Goal: Task Accomplishment & Management: Use online tool/utility

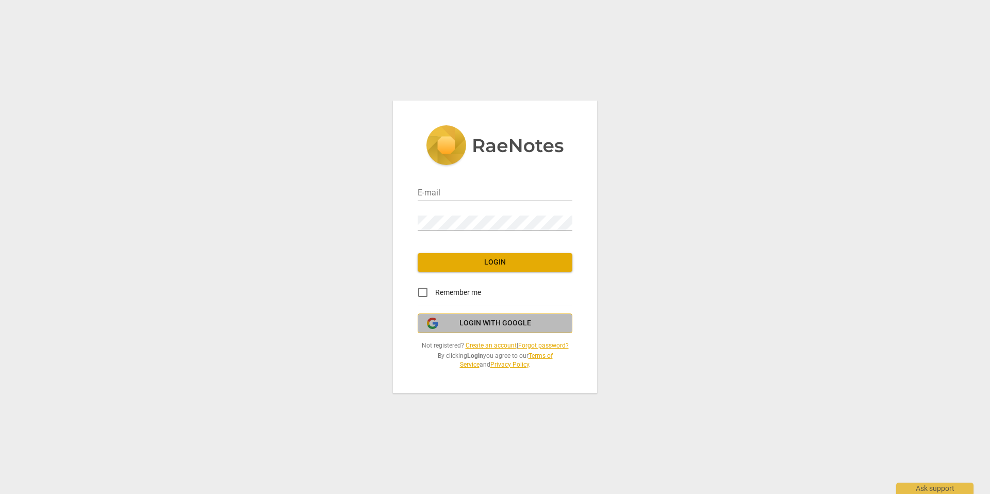
click at [468, 321] on span "Login with Google" at bounding box center [495, 323] width 72 height 10
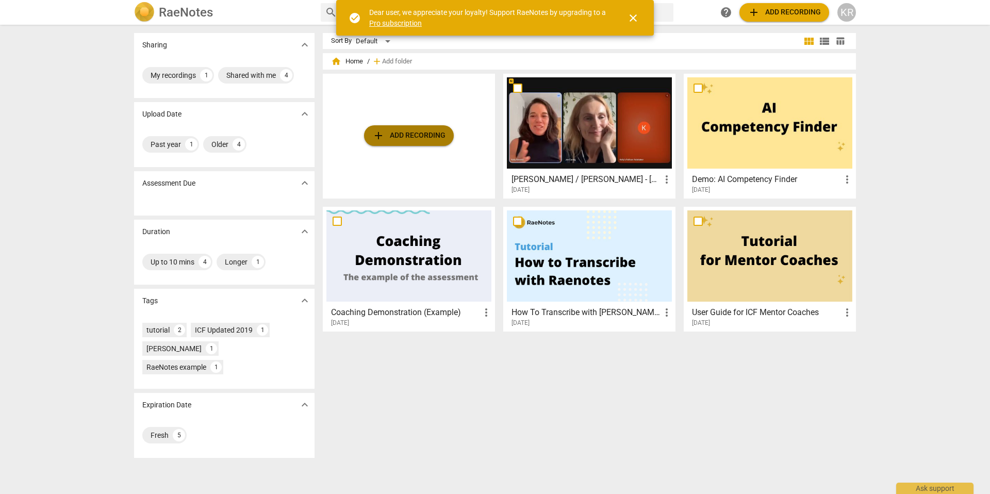
click at [413, 137] on span "add Add recording" at bounding box center [408, 135] width 73 height 12
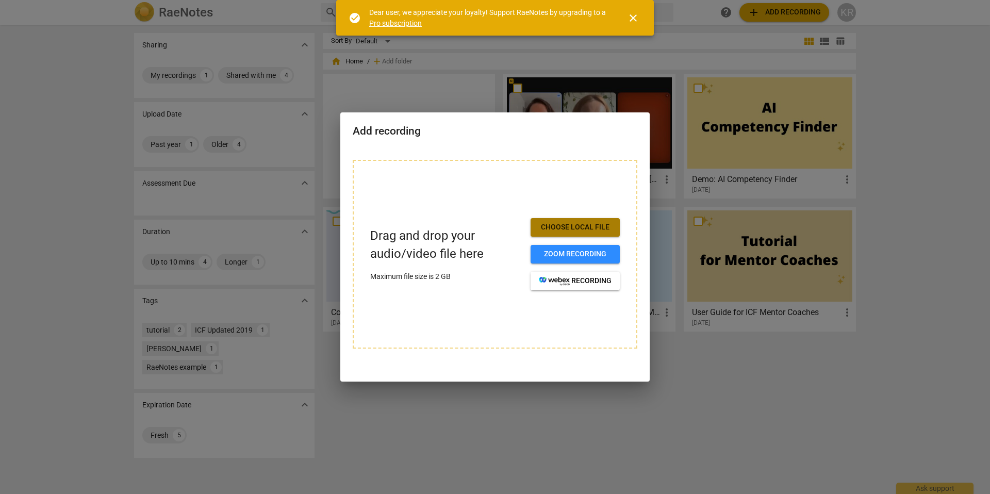
click at [566, 228] on span "Choose local file" at bounding box center [575, 227] width 73 height 10
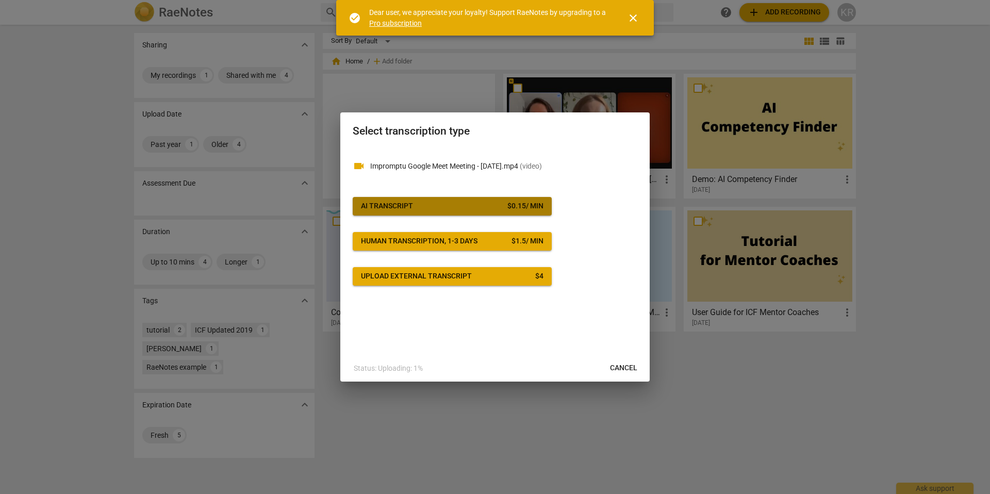
click at [460, 206] on span "AI Transcript $ 0.15 / min" at bounding box center [452, 206] width 182 height 10
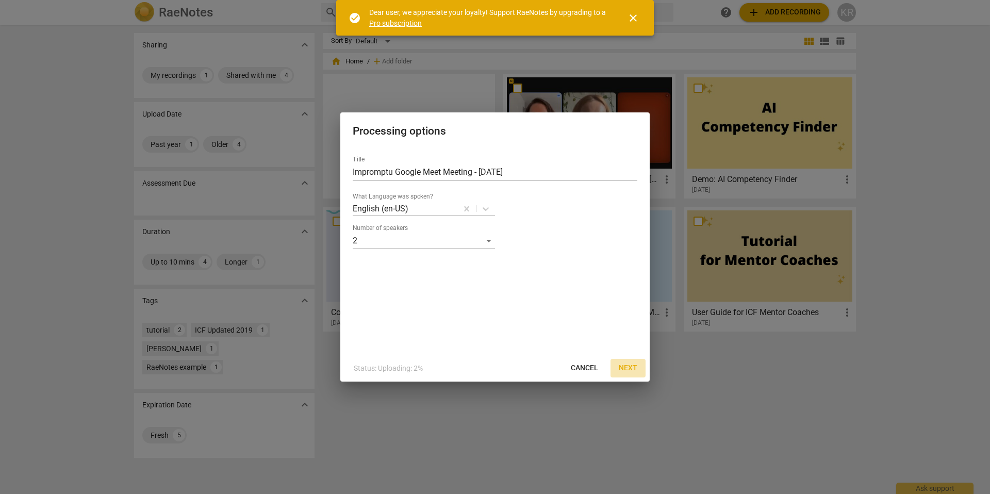
click at [624, 367] on span "Next" at bounding box center [628, 368] width 19 height 10
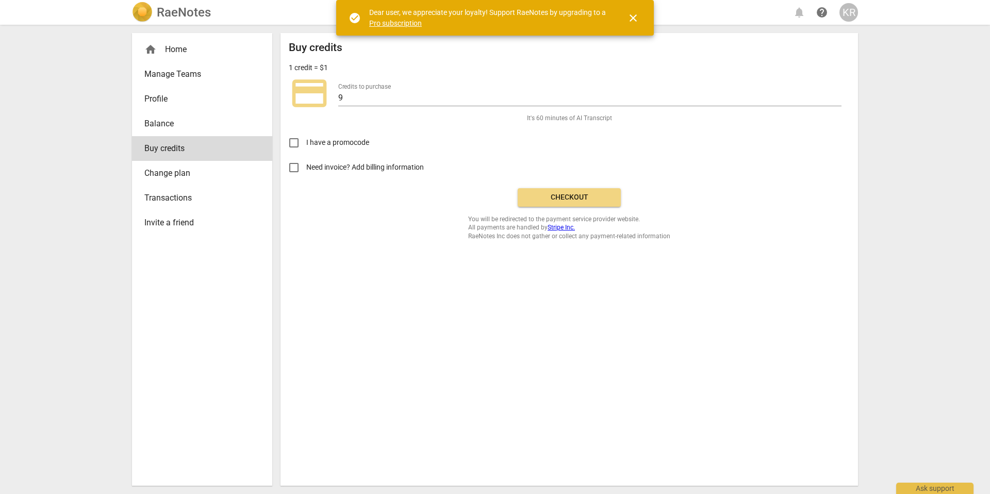
click at [359, 171] on span "Need invoice? Add billing information" at bounding box center [365, 167] width 119 height 11
click at [306, 171] on input "Need invoice? Add billing information" at bounding box center [293, 167] width 25 height 25
checkbox input "true"
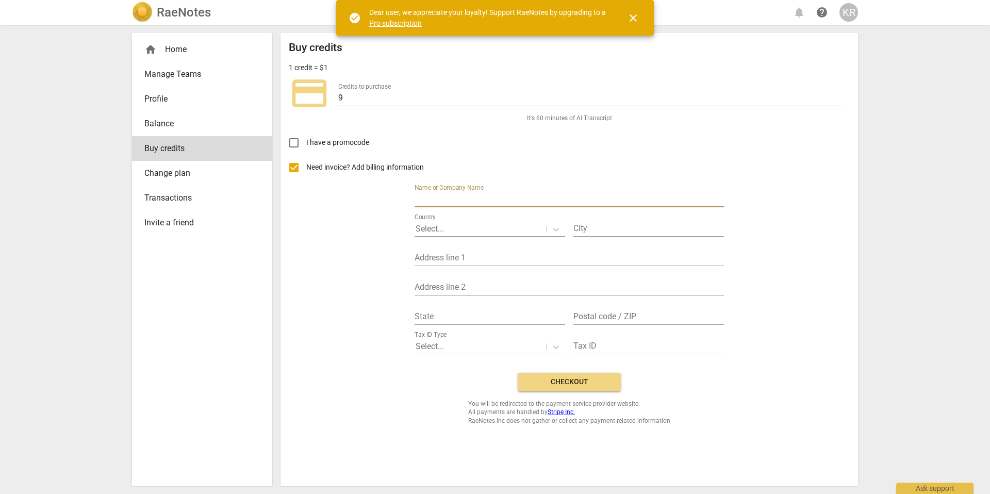
click at [459, 196] on input "text" at bounding box center [568, 199] width 309 height 15
click at [442, 192] on input "text" at bounding box center [568, 199] width 309 height 15
type input "[PERSON_NAME] Elemental Leadership"
click at [450, 222] on div "Select..." at bounding box center [479, 229] width 131 height 15
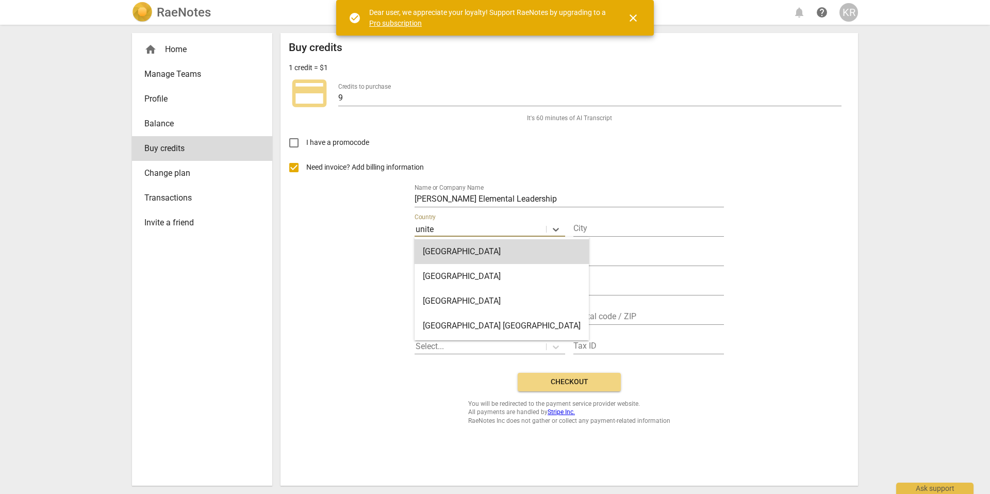
type input "united"
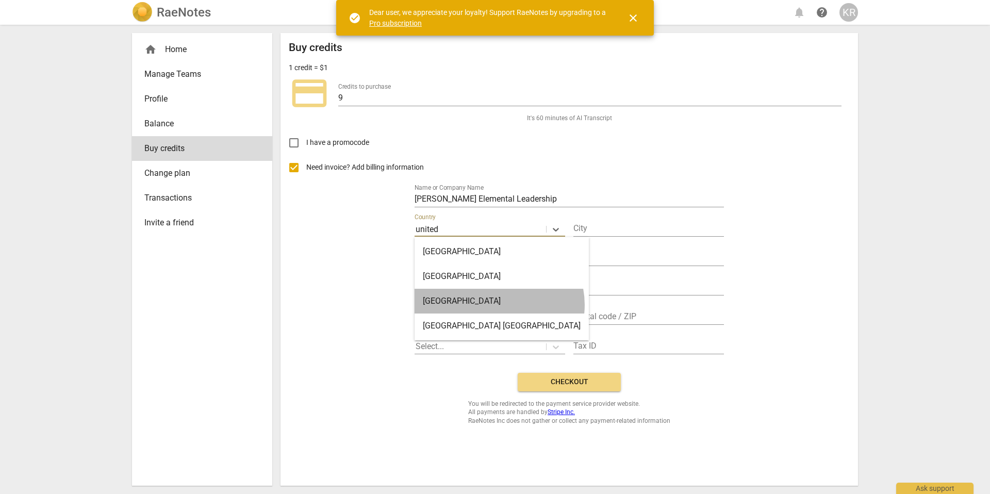
click at [498, 305] on div "[GEOGRAPHIC_DATA]" at bounding box center [501, 301] width 174 height 25
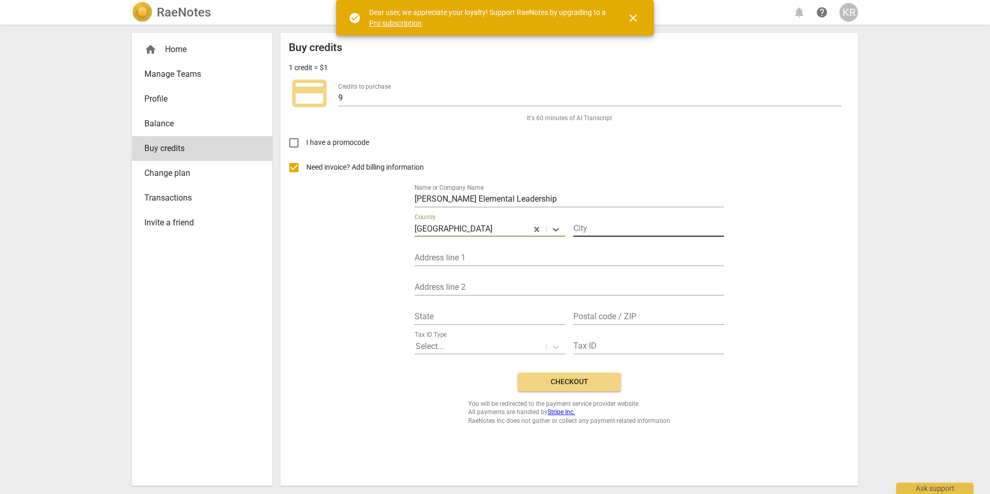
click at [603, 226] on input "text" at bounding box center [648, 229] width 151 height 15
type input "Bozeman"
click at [525, 251] on input "text" at bounding box center [568, 258] width 309 height 15
type input "[STREET_ADDRESS]"
drag, startPoint x: 802, startPoint y: 202, endPoint x: 792, endPoint y: 214, distance: 15.8
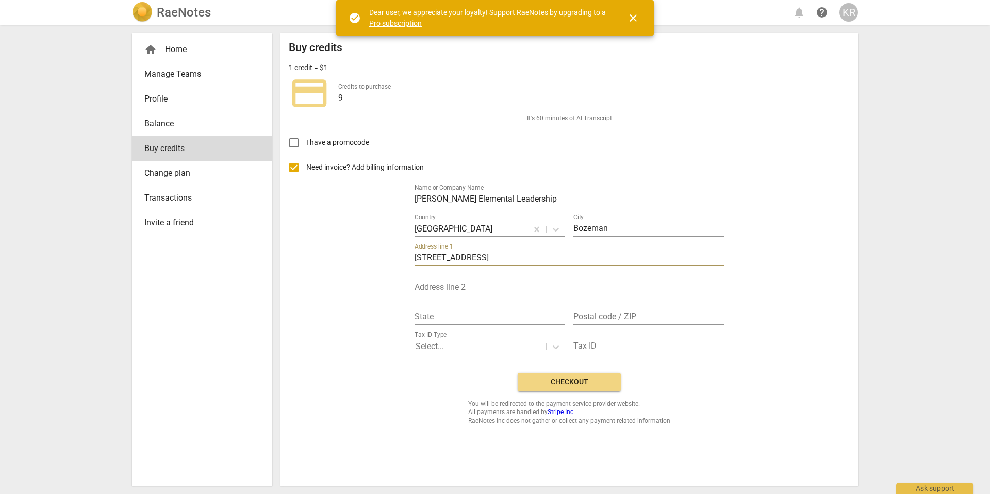
click at [802, 203] on div "Need invoice? Add billing information Name or Company Name [PERSON_NAME] Elemen…" at bounding box center [569, 259] width 561 height 209
click at [478, 318] on input "text" at bounding box center [489, 317] width 151 height 15
type input "[US_STATE]"
type input "59715"
click at [446, 352] on div at bounding box center [479, 347] width 129 height 12
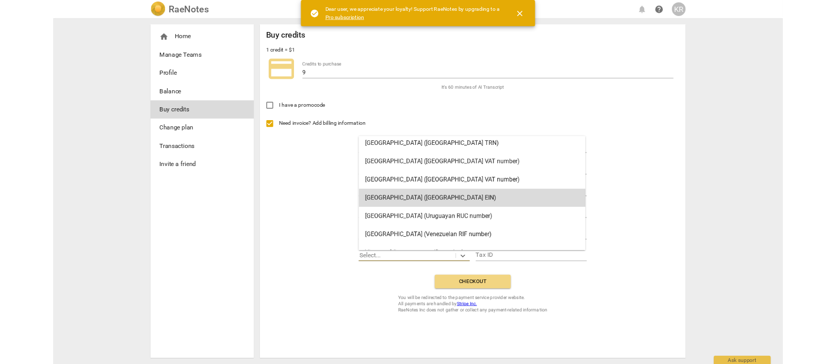
scroll to position [2109, 0]
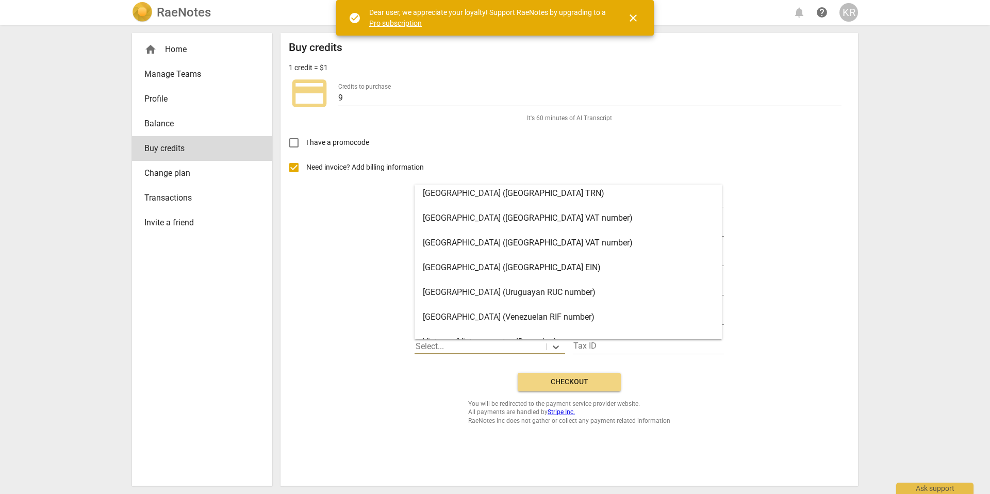
click at [488, 273] on div "[GEOGRAPHIC_DATA] ([GEOGRAPHIC_DATA] EIN)" at bounding box center [567, 267] width 307 height 25
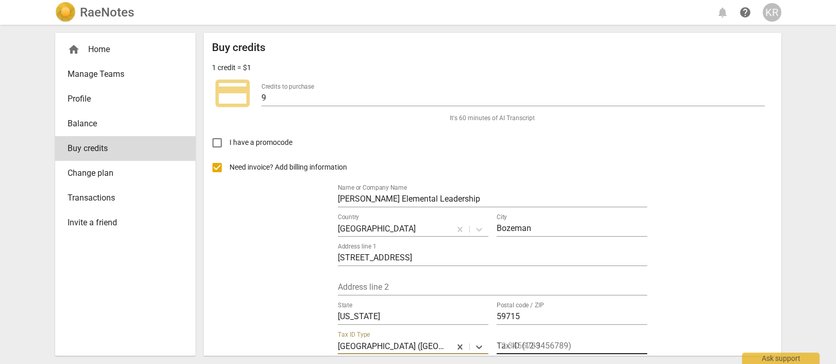
click at [540, 342] on input "text" at bounding box center [571, 346] width 151 height 15
paste input "8 3 0934137"
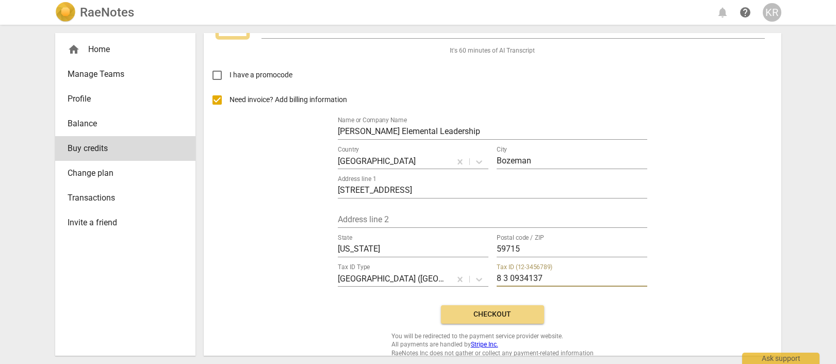
scroll to position [77, 0]
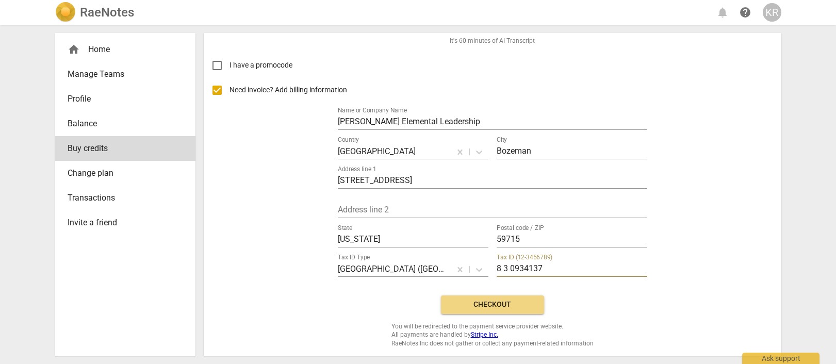
type input "8 3 0934137"
click at [535, 300] on button "Checkout" at bounding box center [492, 304] width 103 height 19
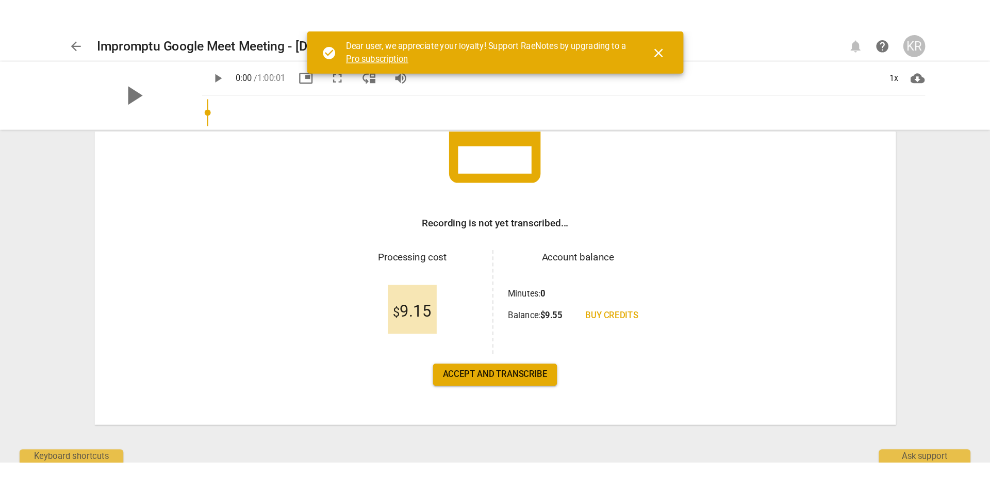
scroll to position [101, 0]
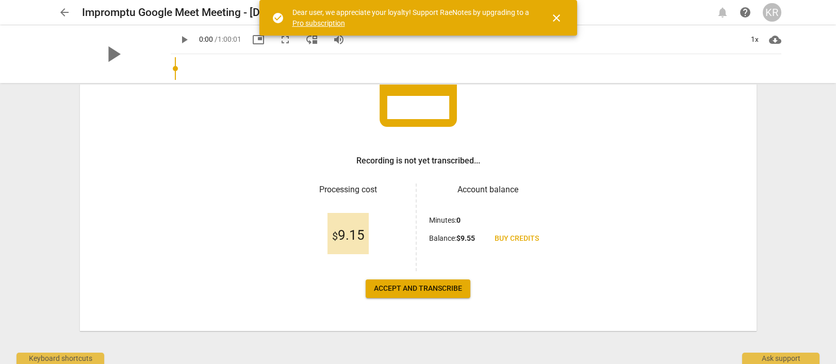
click at [421, 285] on span "Accept and transcribe" at bounding box center [418, 288] width 88 height 10
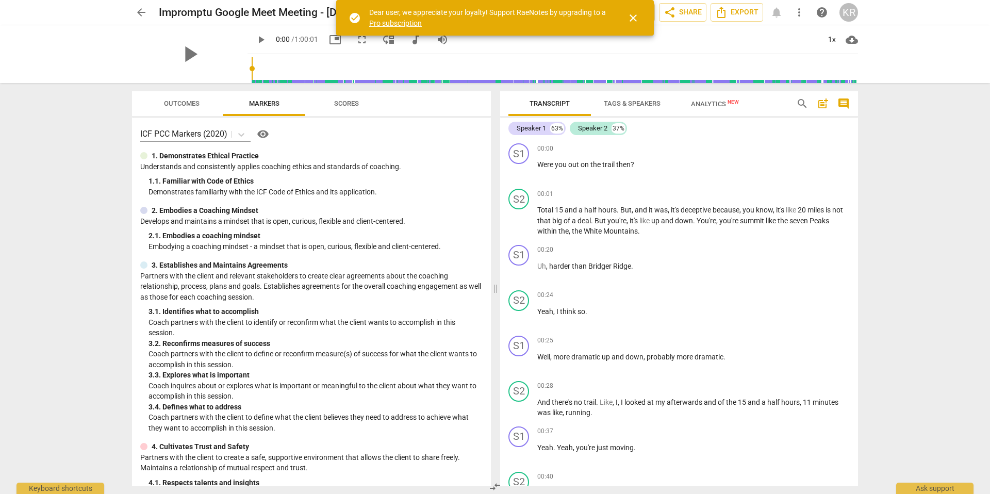
click at [835, 161] on div "arrow_back Impromptu Google Meet Meeting - Aug 5 2025 edit star Assessment auto…" at bounding box center [495, 247] width 990 height 494
click at [690, 5] on button "share Share" at bounding box center [682, 12] width 47 height 19
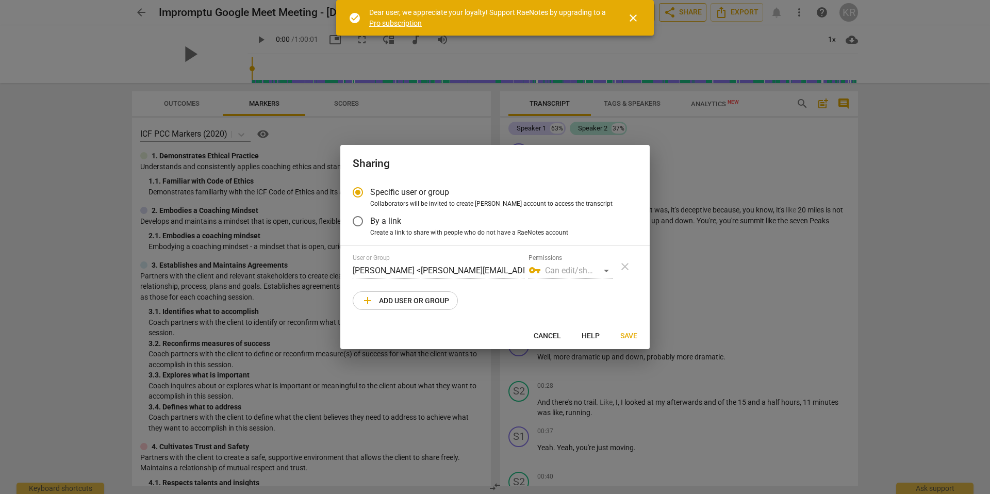
radio input "false"
click at [395, 226] on span "By a link" at bounding box center [385, 221] width 31 height 12
click at [370, 226] on input "By a link" at bounding box center [357, 221] width 25 height 25
radio input "false"
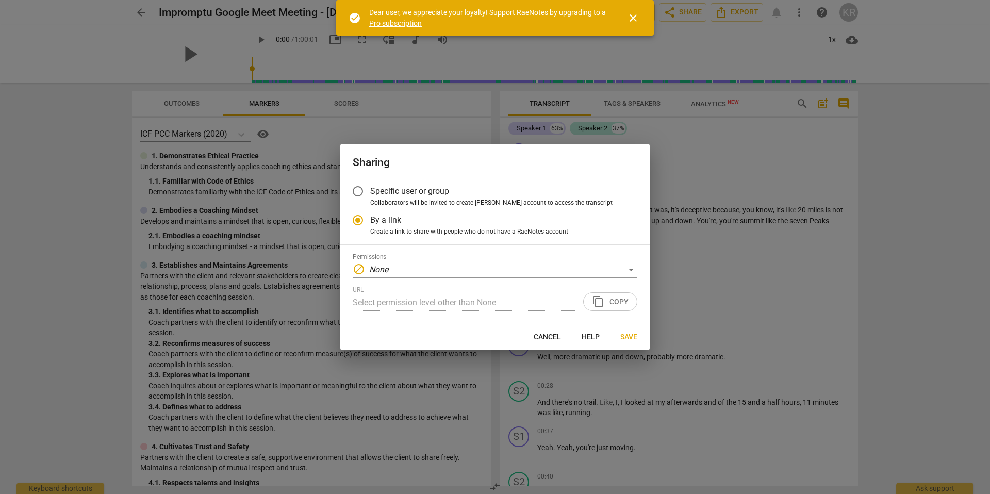
click at [389, 196] on span "Specific user or group" at bounding box center [409, 191] width 79 height 12
click at [370, 196] on input "Specific user or group" at bounding box center [357, 191] width 25 height 25
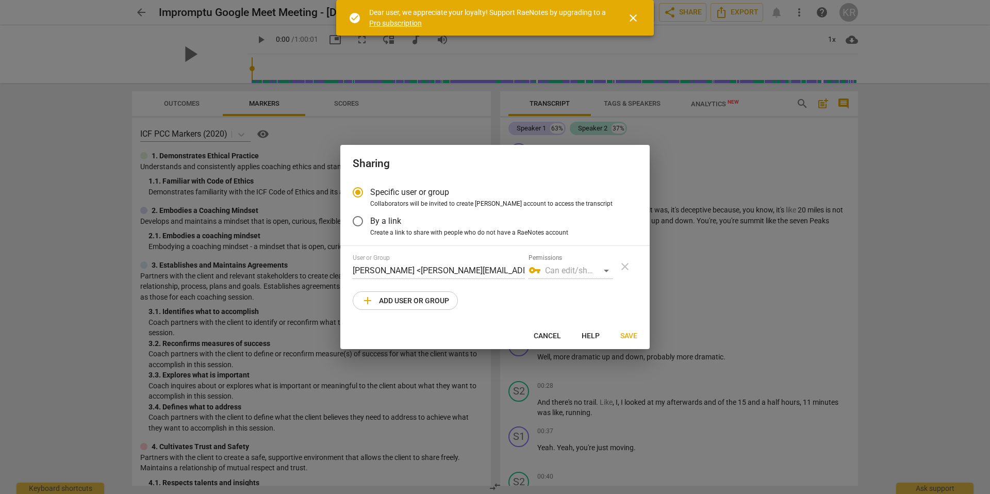
click at [424, 297] on span "add Add user or group" at bounding box center [405, 300] width 88 height 12
radio input "false"
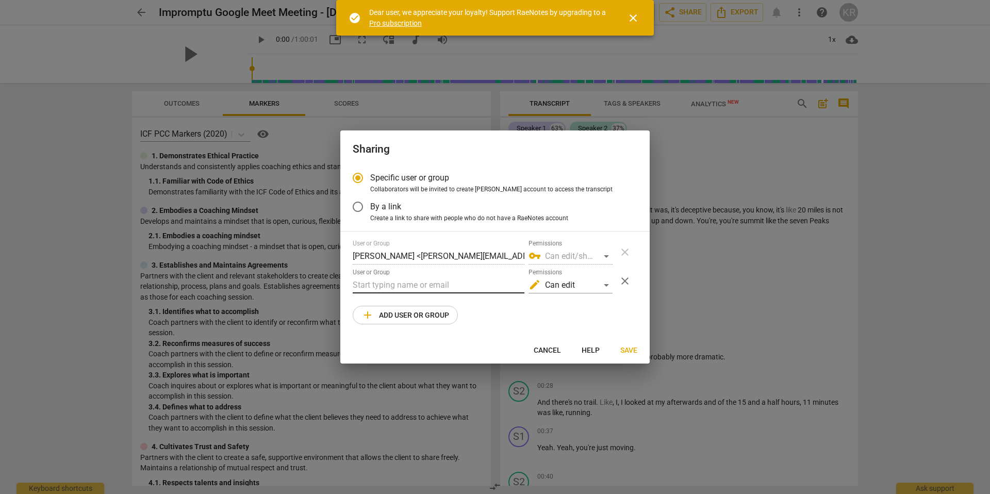
click at [397, 288] on input "text" at bounding box center [439, 285] width 172 height 16
paste input "barb@lifetransformationsnow.com"
type input "barb@lifetransformationsnow.com"
click at [623, 347] on span "Save" at bounding box center [628, 350] width 17 height 10
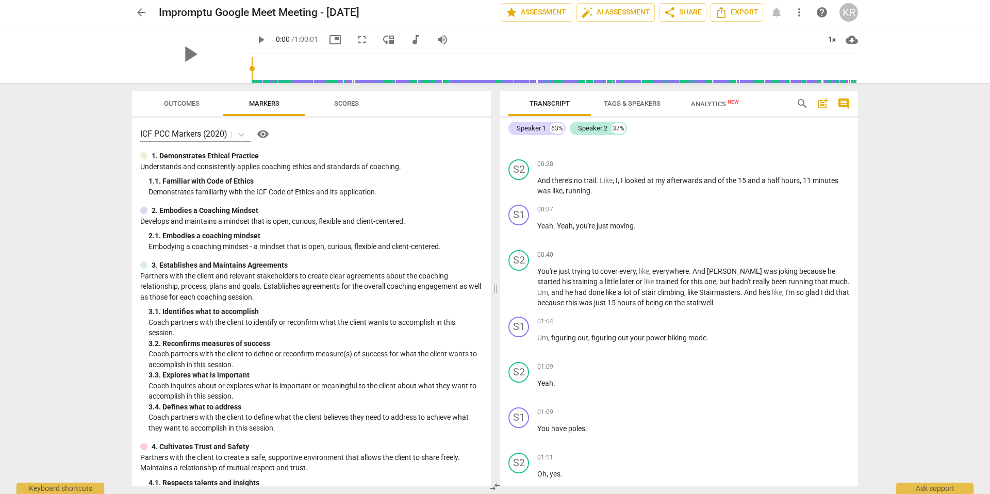
scroll to position [0, 0]
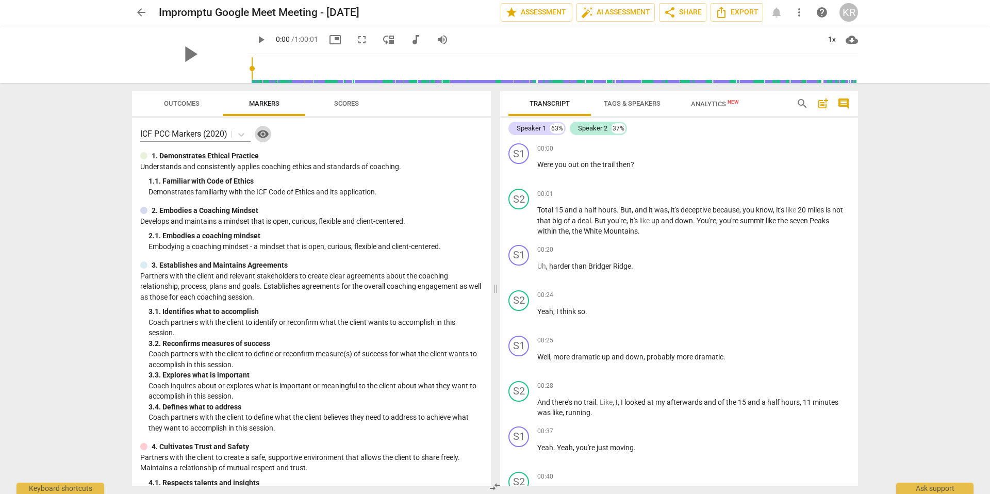
click at [265, 136] on span "visibility" at bounding box center [263, 134] width 12 height 12
click at [593, 129] on div "Speaker 2" at bounding box center [592, 128] width 29 height 10
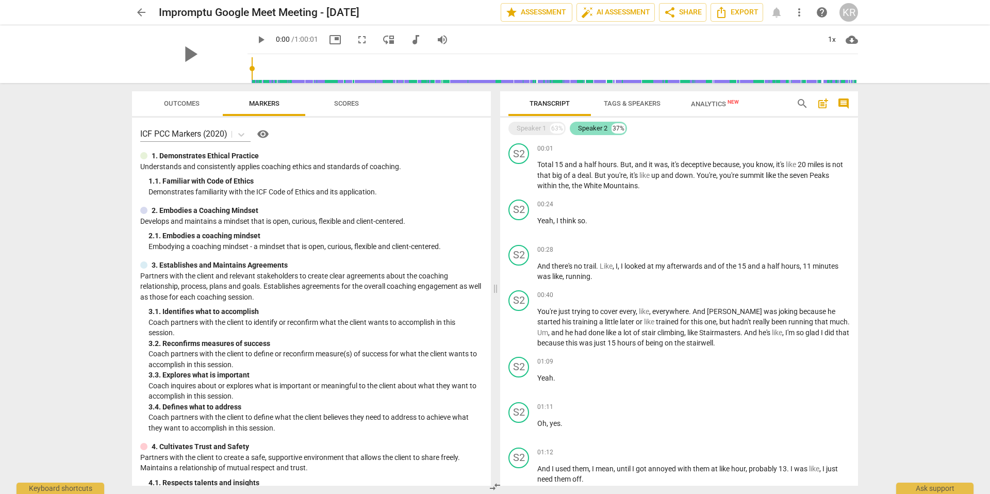
click at [593, 129] on div "Speaker 2" at bounding box center [592, 128] width 29 height 10
click at [623, 105] on span "Tags & Speakers" at bounding box center [632, 103] width 57 height 8
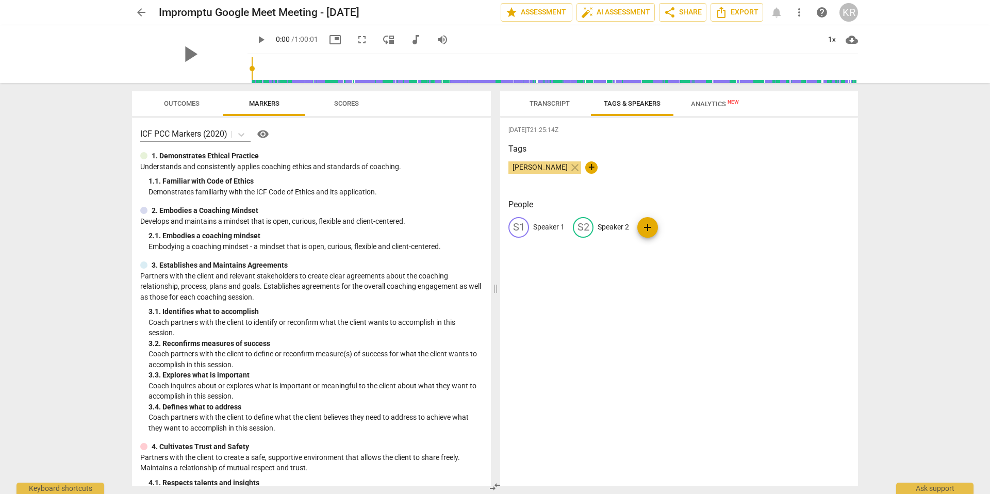
click at [615, 223] on p "Speaker 2" at bounding box center [612, 227] width 31 height 11
type input "[PERSON_NAME]"
click at [546, 226] on p "Speaker 1" at bounding box center [548, 227] width 31 height 11
type input "Ben"
click at [623, 363] on div "2025-08-11T21:25:14Z Tags Kelly Ramirez close + People edit Ben delete KE Kelly…" at bounding box center [679, 302] width 358 height 368
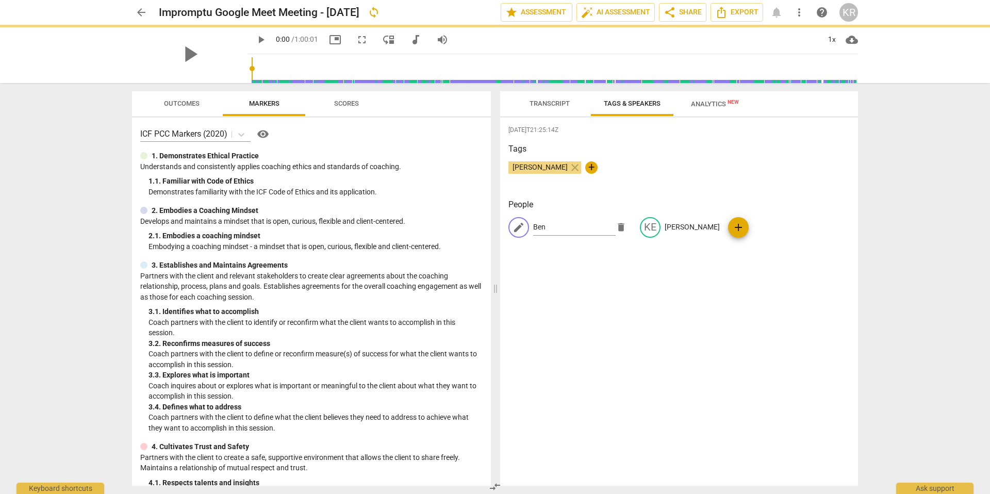
click at [617, 363] on div "2025-08-11T21:25:14Z Tags Kelly Ramirez close + People edit Ben delete KE Kelly…" at bounding box center [679, 302] width 358 height 368
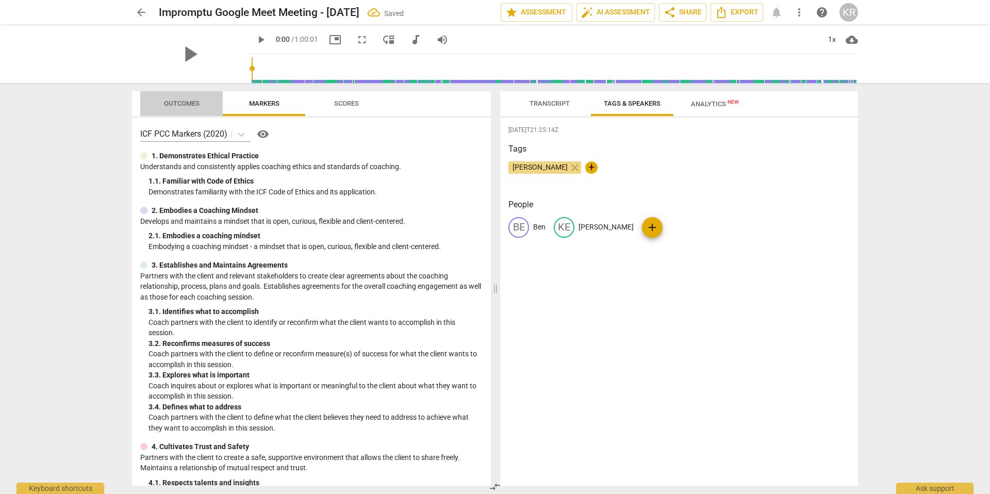
click at [188, 105] on span "Outcomes" at bounding box center [182, 103] width 36 height 8
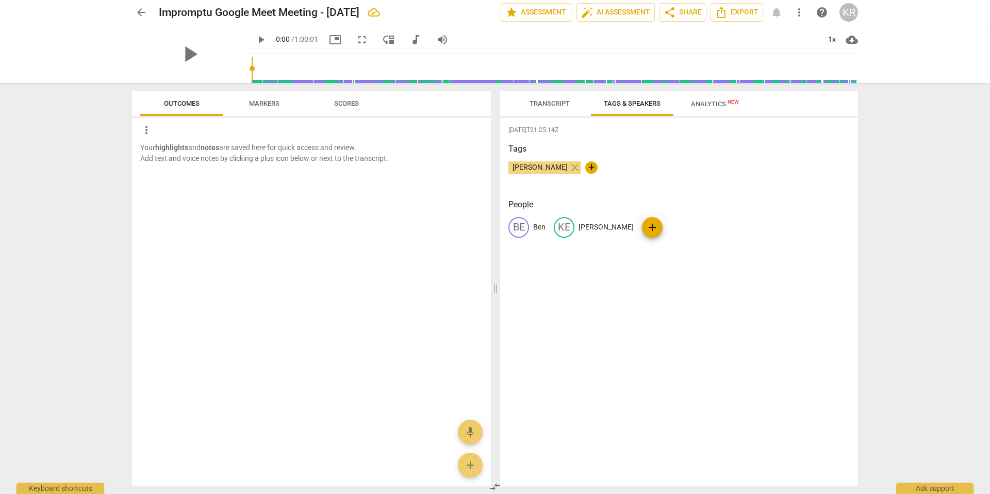
click at [362, 103] on span "Scores" at bounding box center [346, 104] width 49 height 14
